Goal: Task Accomplishment & Management: Complete application form

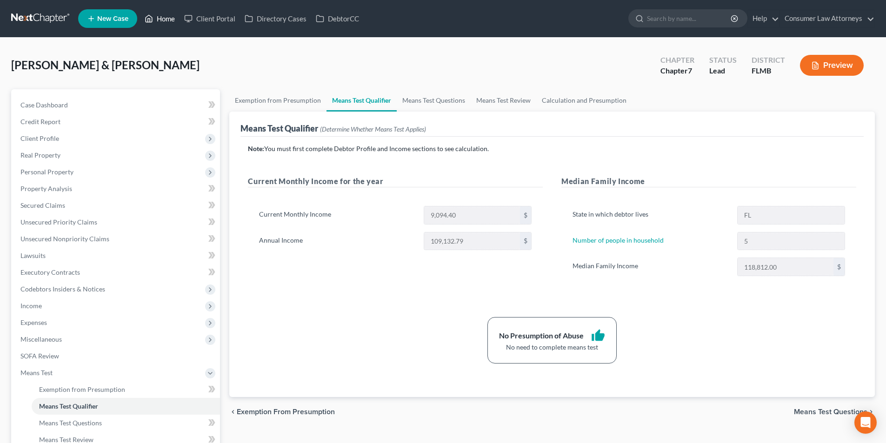
click at [172, 19] on link "Home" at bounding box center [160, 18] width 40 height 17
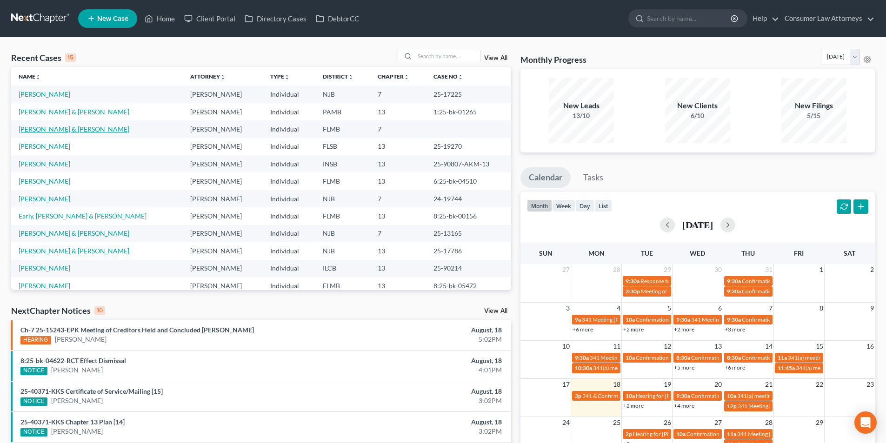
click at [66, 128] on link "[PERSON_NAME] & [PERSON_NAME]" at bounding box center [74, 129] width 111 height 8
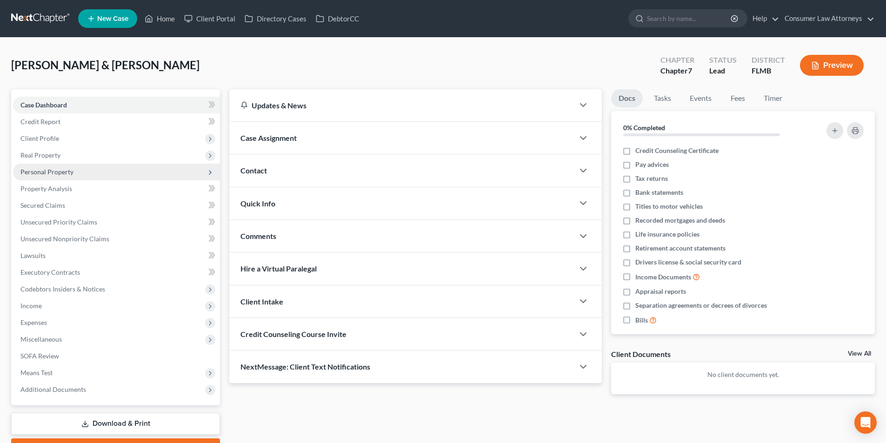
click at [52, 172] on span "Personal Property" at bounding box center [46, 172] width 53 height 8
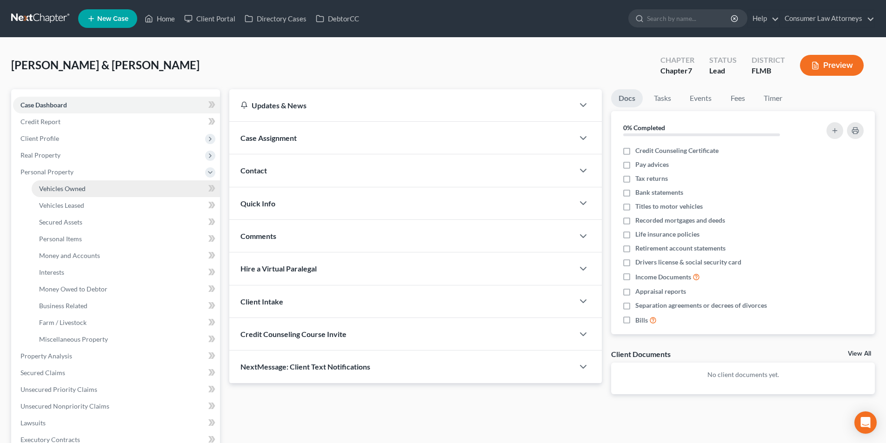
click at [74, 186] on span "Vehicles Owned" at bounding box center [62, 189] width 47 height 8
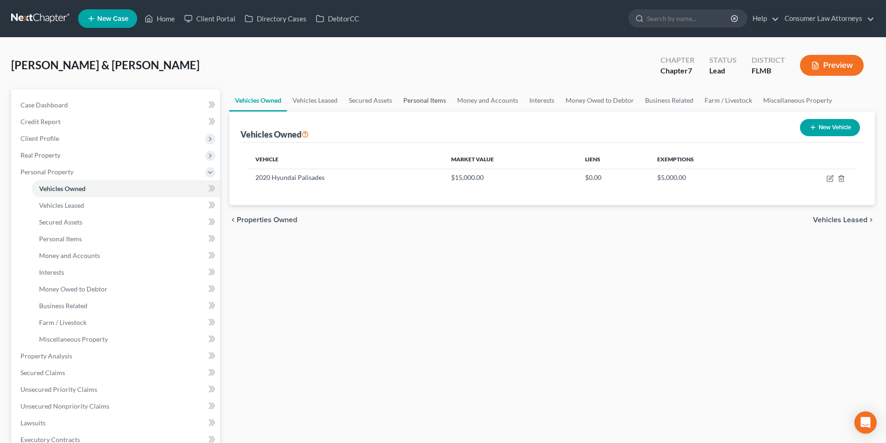
click at [435, 96] on link "Personal Items" at bounding box center [425, 100] width 54 height 22
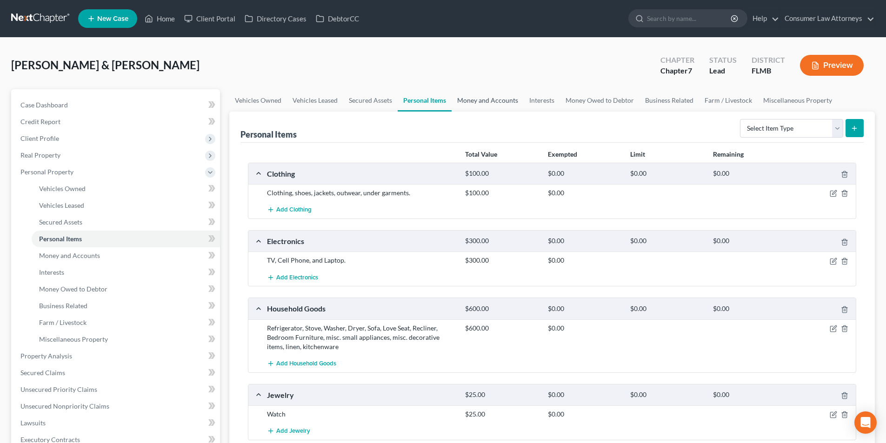
click at [505, 102] on link "Money and Accounts" at bounding box center [488, 100] width 72 height 22
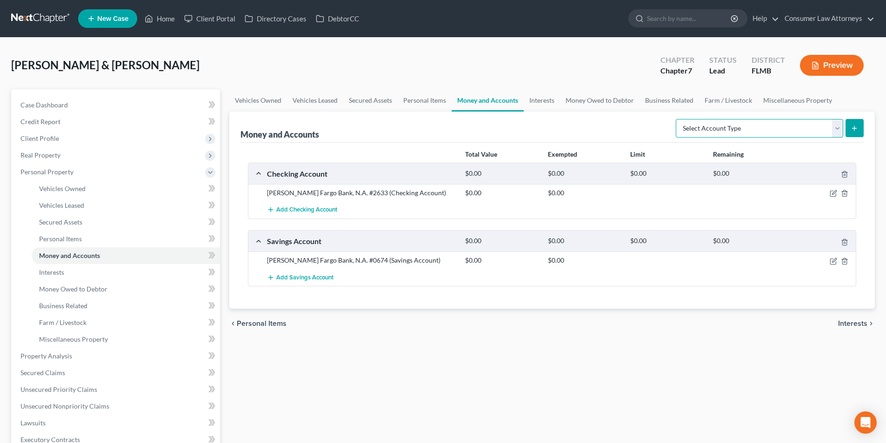
click at [747, 127] on select "Select Account Type Brokerage Cash on Hand Certificates of Deposit Checking Acc…" at bounding box center [759, 128] width 167 height 19
click at [326, 213] on span "Add Checking Account" at bounding box center [306, 209] width 61 height 7
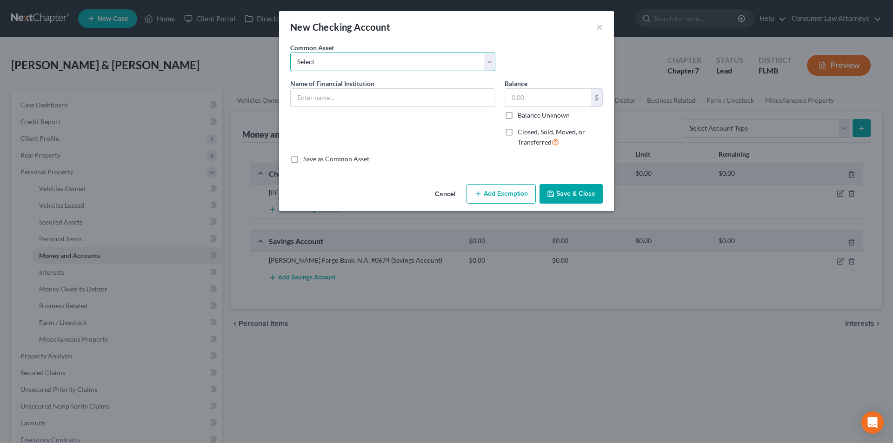
click at [358, 58] on select "Select Bank of America Truist Bank Partners Federal Credit Union United Souther…" at bounding box center [392, 62] width 205 height 19
select select "7"
click at [290, 53] on select "Select Bank of America Truist Bank Partners Federal Credit Union United Souther…" at bounding box center [392, 62] width 205 height 19
type input "[PERSON_NAME] Fargo"
type input "624.00"
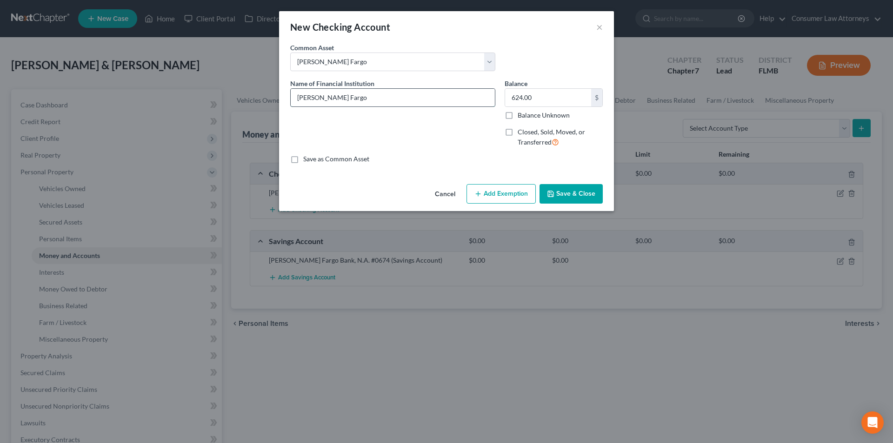
click at [354, 93] on input "[PERSON_NAME] Fargo" at bounding box center [393, 98] width 204 height 18
type input "[PERSON_NAME] Fargo - 4014"
click at [536, 97] on input "624.00" at bounding box center [548, 98] width 86 height 18
drag, startPoint x: 541, startPoint y: 100, endPoint x: 501, endPoint y: 100, distance: 40.5
click at [498, 99] on div "Name of Financial Institution * [PERSON_NAME] Fargo - 4014 Balance 500.00 $ Bal…" at bounding box center [447, 117] width 322 height 76
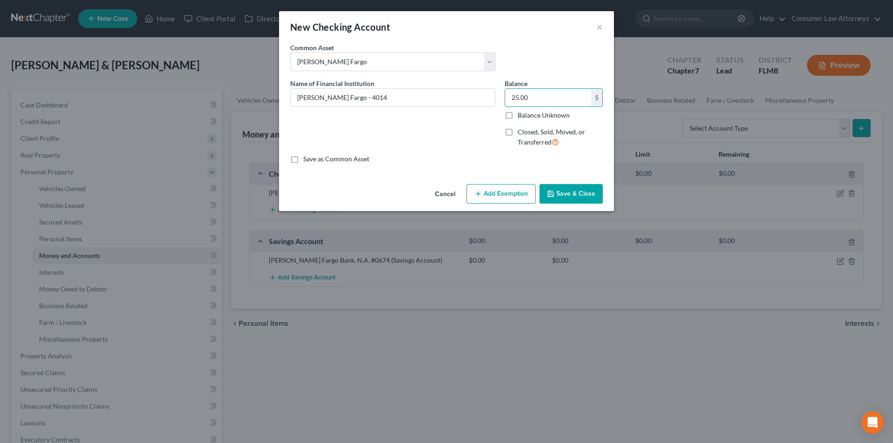
type input "25.00"
click at [516, 201] on button "Add Exemption" at bounding box center [500, 194] width 69 height 20
select select "2"
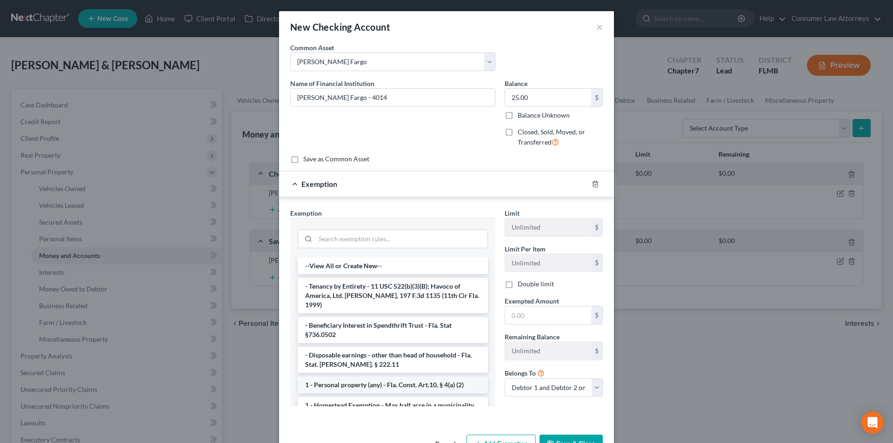
click at [364, 377] on li "1 - Personal property (any) - Fla. Const. Art.10, § 4(a) (2)" at bounding box center [393, 385] width 190 height 17
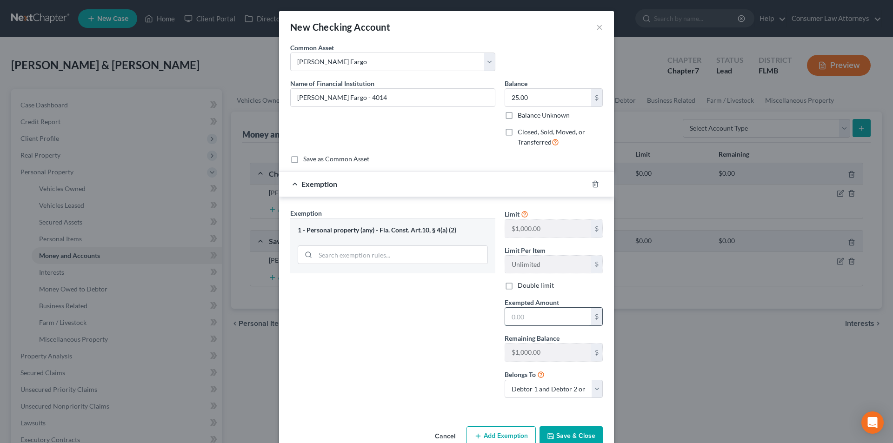
click at [524, 315] on input "text" at bounding box center [548, 317] width 86 height 18
type input "25.00"
click at [579, 429] on button "Save & Close" at bounding box center [570, 436] width 63 height 20
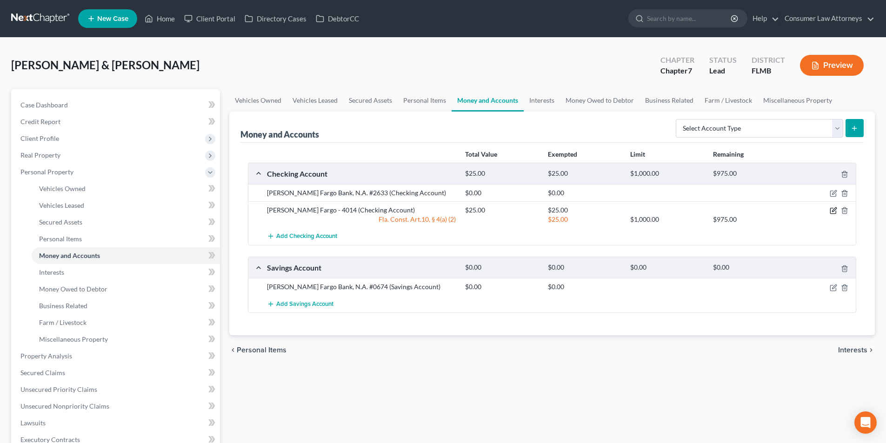
click at [831, 210] on icon "button" at bounding box center [833, 210] width 7 height 7
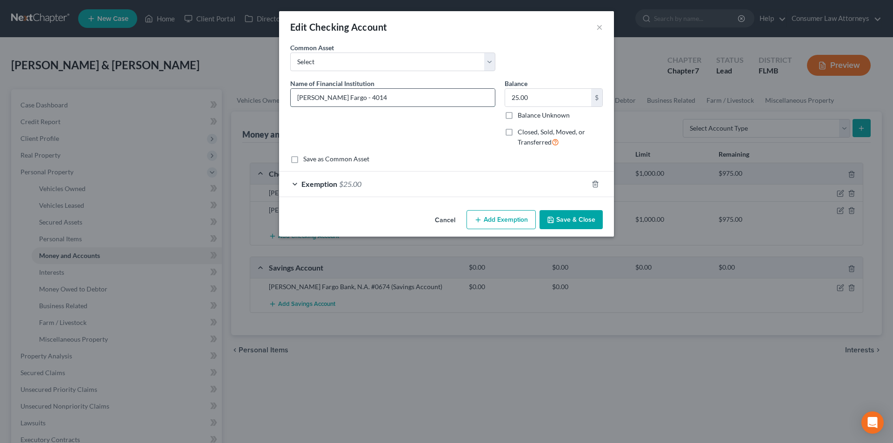
click at [336, 98] on input "[PERSON_NAME] Fargo - 4014" at bounding box center [393, 98] width 204 height 18
type input "[PERSON_NAME] Fargo # 4014"
click at [552, 222] on polyline "button" at bounding box center [550, 221] width 3 height 2
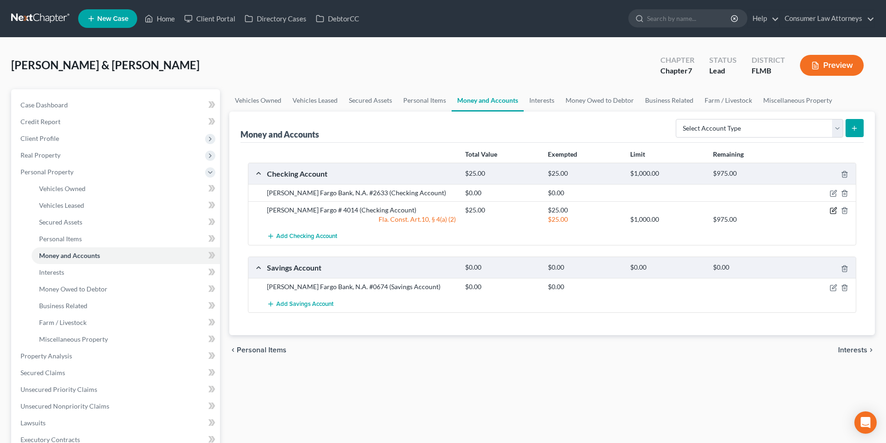
click at [831, 210] on icon "button" at bounding box center [833, 210] width 7 height 7
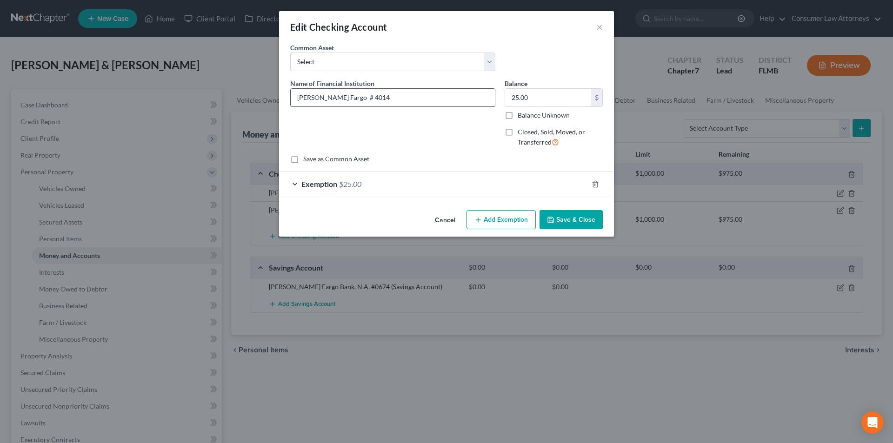
click at [332, 97] on input "[PERSON_NAME] Fargo # 4014" at bounding box center [393, 98] width 204 height 18
type input "[PERSON_NAME] Fargo Bank N.A. # 4014"
click at [587, 220] on button "Save & Close" at bounding box center [570, 220] width 63 height 20
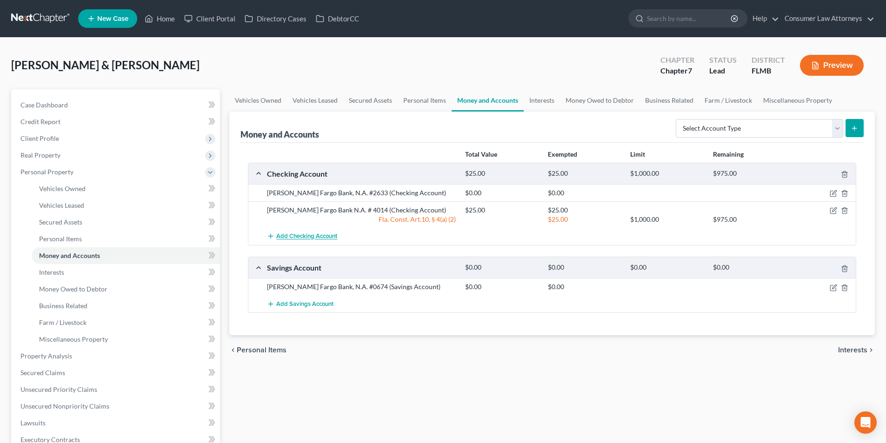
click at [319, 233] on span "Add Checking Account" at bounding box center [306, 236] width 61 height 7
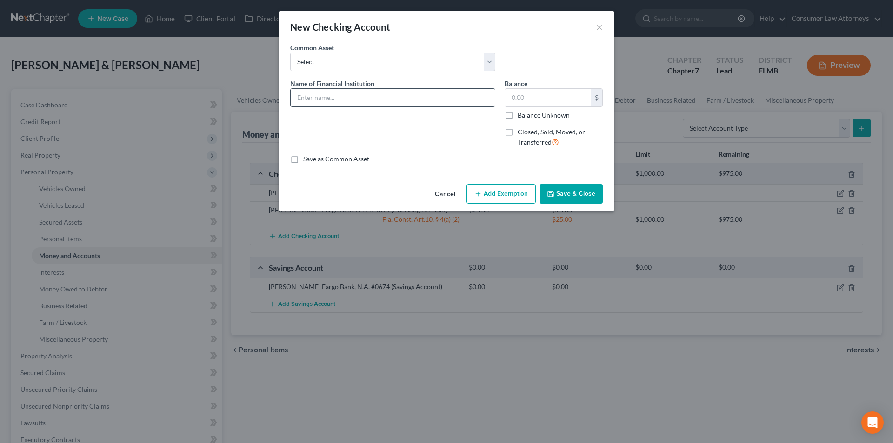
click at [329, 104] on input "text" at bounding box center [393, 98] width 204 height 18
type input "[PERSON_NAME] Fargo Bank N.A. #6254"
click at [521, 100] on input "text" at bounding box center [548, 98] width 86 height 18
type input "25.00"
click at [504, 198] on button "Add Exemption" at bounding box center [500, 194] width 69 height 20
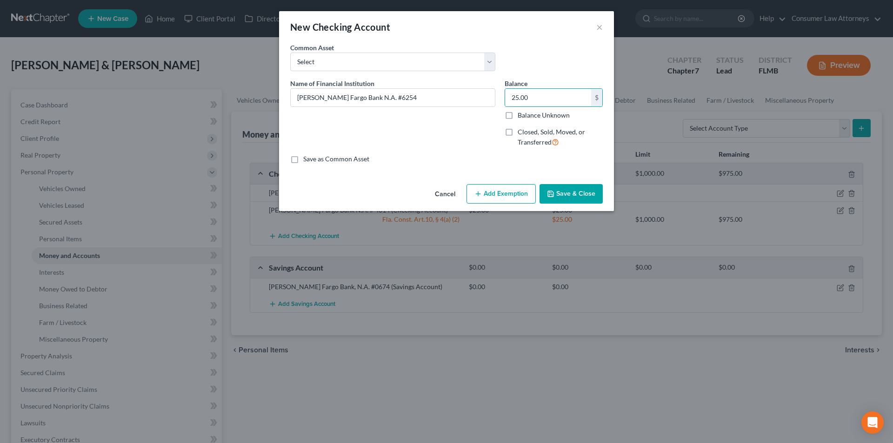
select select "2"
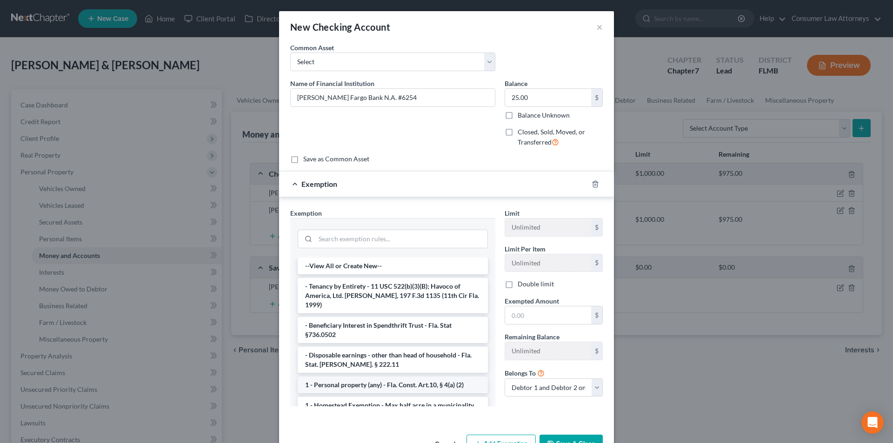
click at [358, 379] on li "1 - Personal property (any) - Fla. Const. Art.10, § 4(a) (2)" at bounding box center [393, 385] width 190 height 17
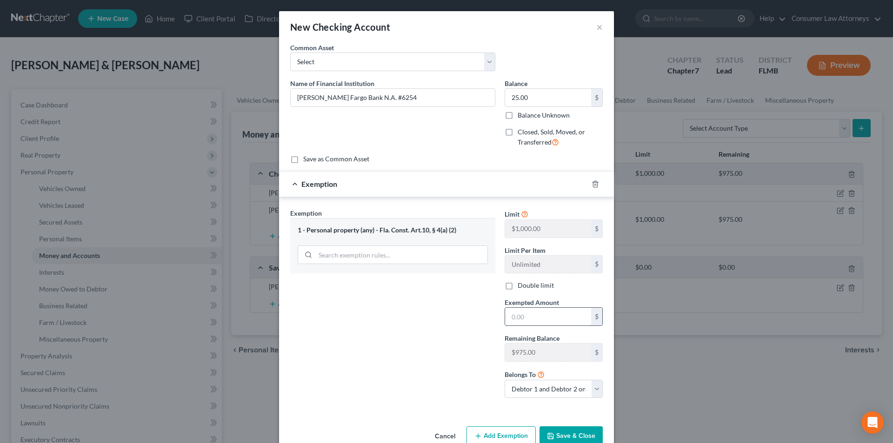
click at [531, 323] on input "text" at bounding box center [548, 317] width 86 height 18
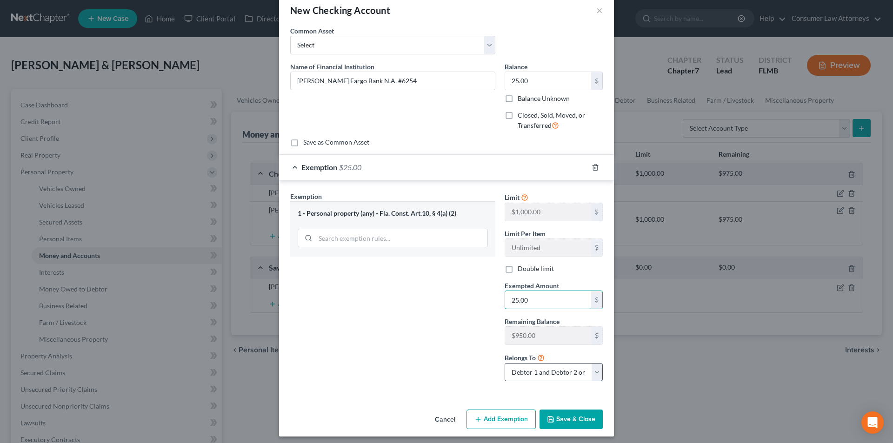
scroll to position [21, 0]
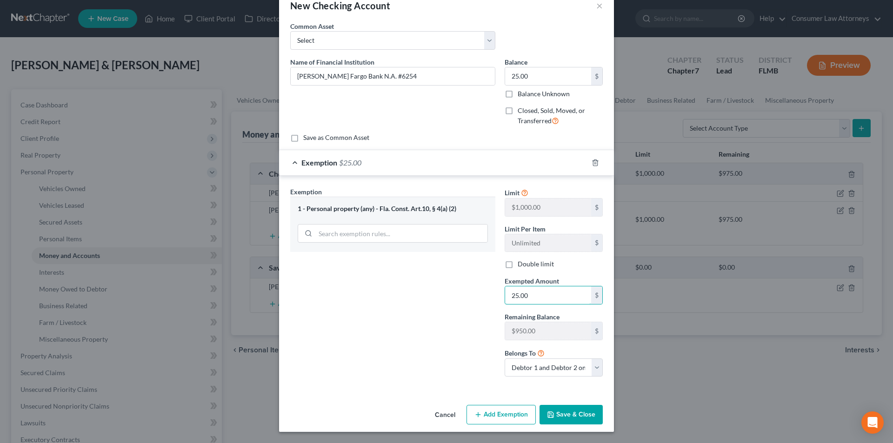
type input "25.00"
click at [587, 412] on button "Save & Close" at bounding box center [570, 415] width 63 height 20
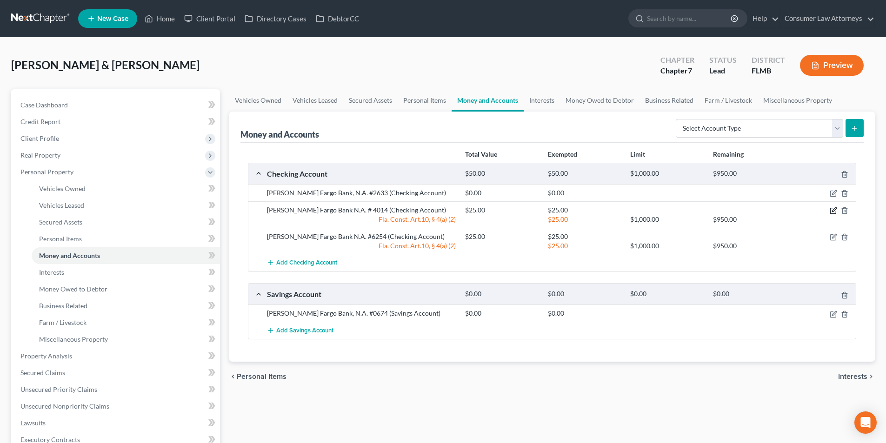
click at [833, 210] on icon "button" at bounding box center [834, 210] width 4 height 4
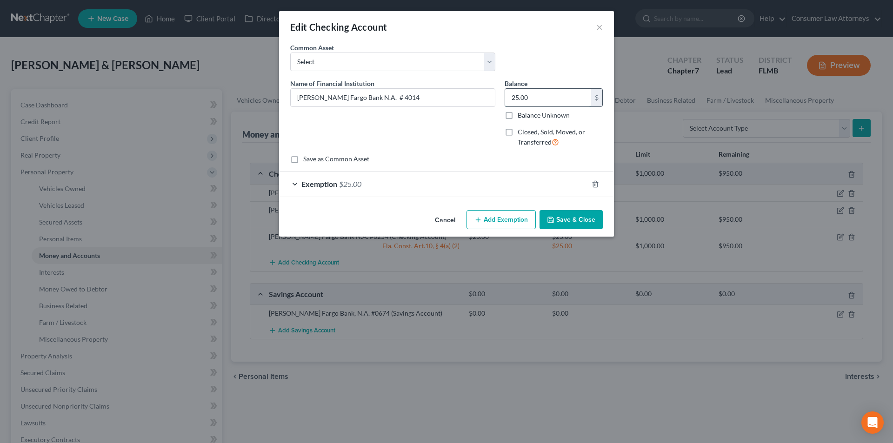
click at [538, 100] on input "25.00" at bounding box center [548, 98] width 86 height 18
type input "500.00"
click at [391, 188] on div "Exemption $25.00" at bounding box center [433, 184] width 309 height 25
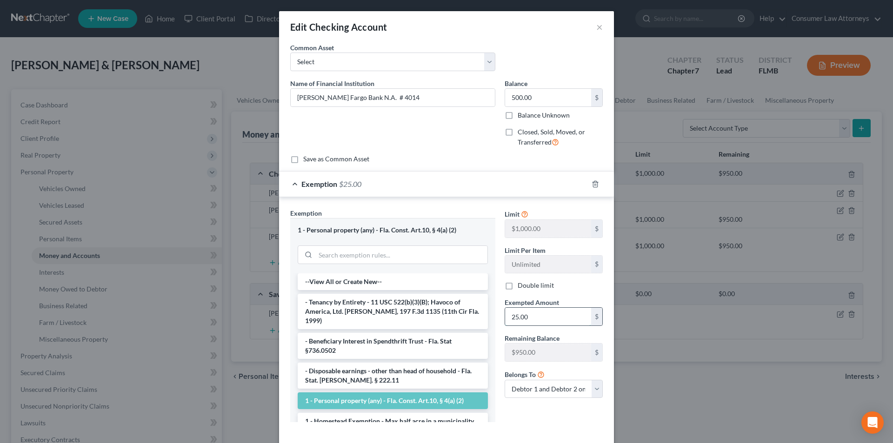
click at [532, 313] on input "25.00" at bounding box center [548, 317] width 86 height 18
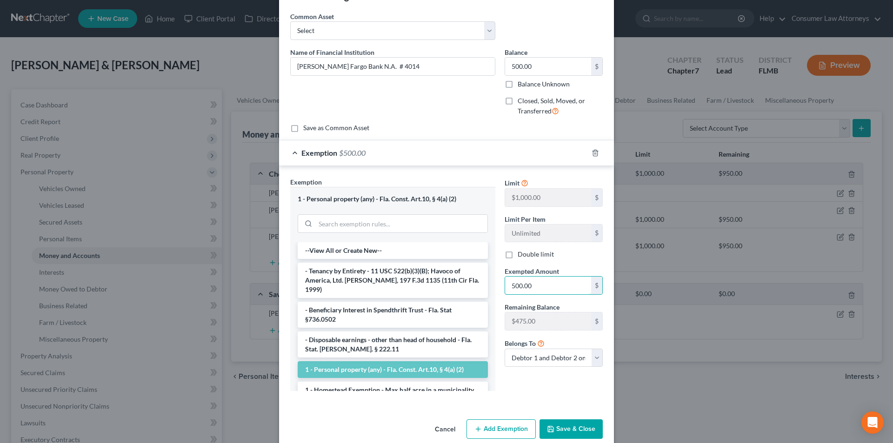
scroll to position [46, 0]
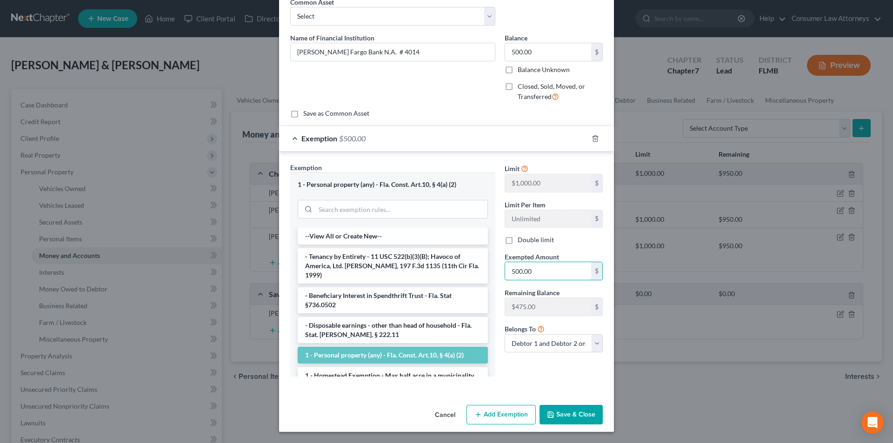
type input "500.00"
click at [586, 418] on button "Save & Close" at bounding box center [570, 415] width 63 height 20
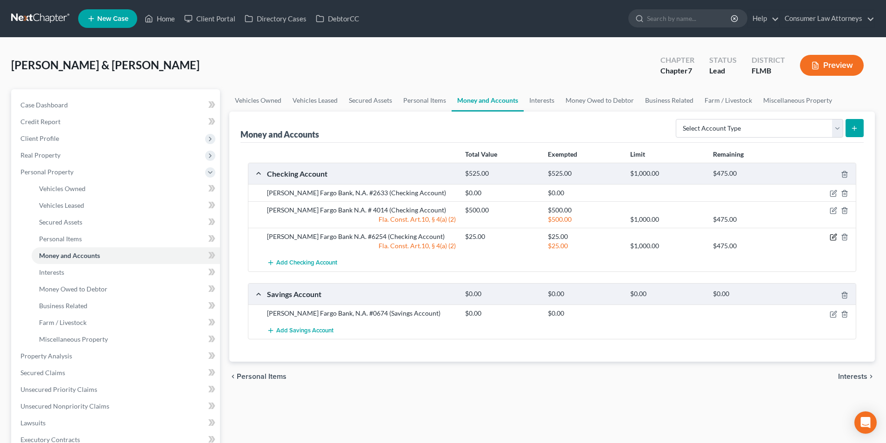
click at [832, 237] on icon "button" at bounding box center [834, 236] width 4 height 4
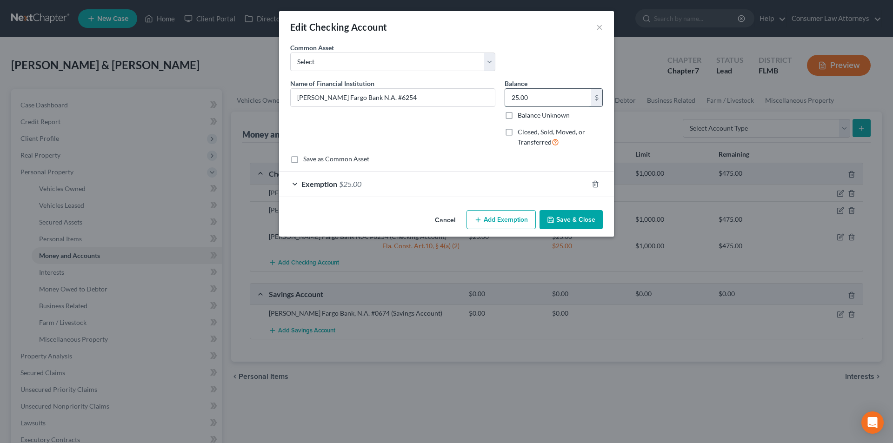
click at [543, 97] on input "25.00" at bounding box center [548, 98] width 86 height 18
type input "450.00"
click at [500, 219] on button "Add Exemption" at bounding box center [500, 220] width 69 height 20
select select "2"
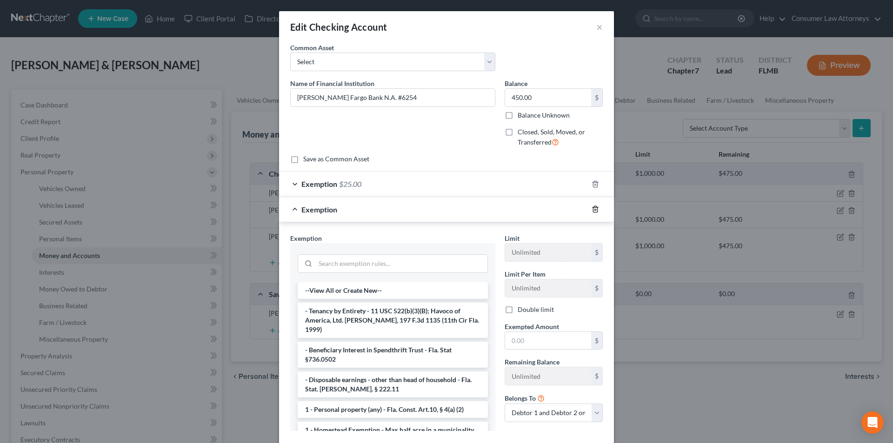
click at [592, 207] on polyline "button" at bounding box center [595, 207] width 6 height 0
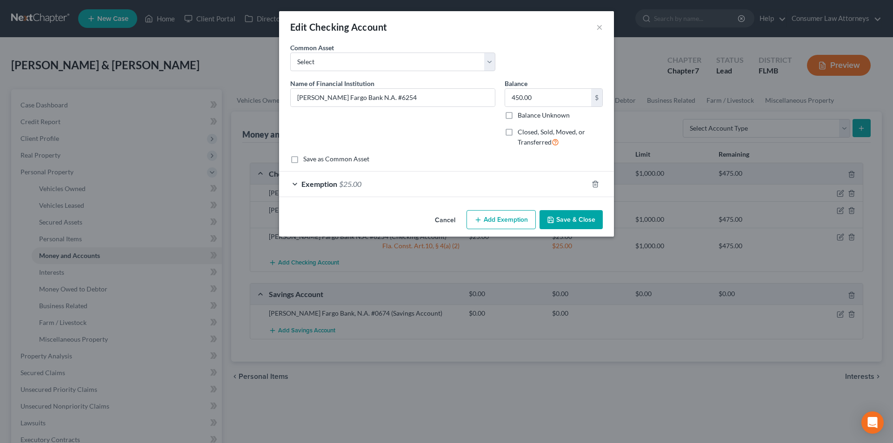
click at [459, 189] on div "Exemption $25.00" at bounding box center [433, 184] width 309 height 25
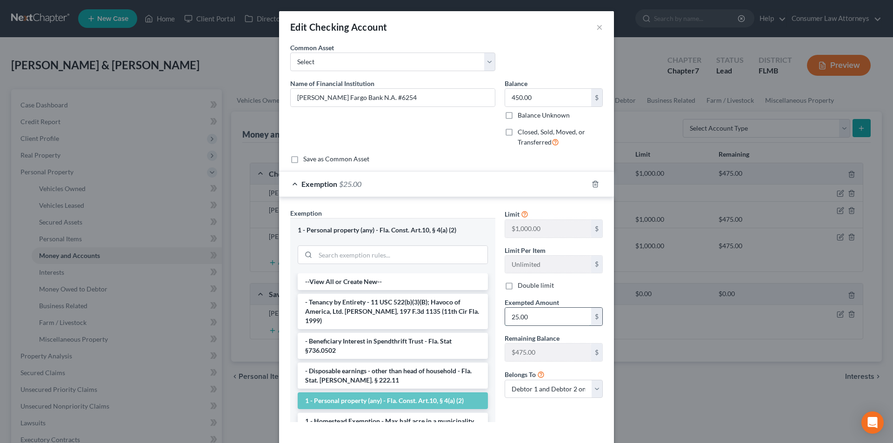
click at [536, 316] on input "25.00" at bounding box center [548, 317] width 86 height 18
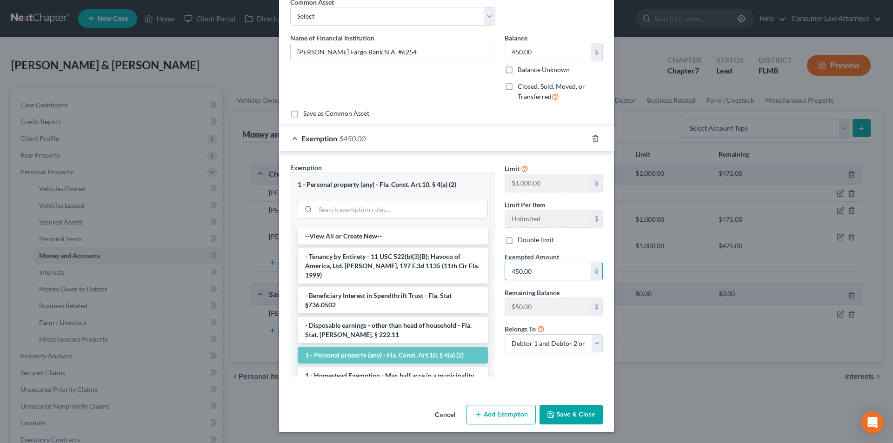
type input "450.00"
click at [582, 419] on button "Save & Close" at bounding box center [570, 415] width 63 height 20
